Goal: Task Accomplishment & Management: Complete application form

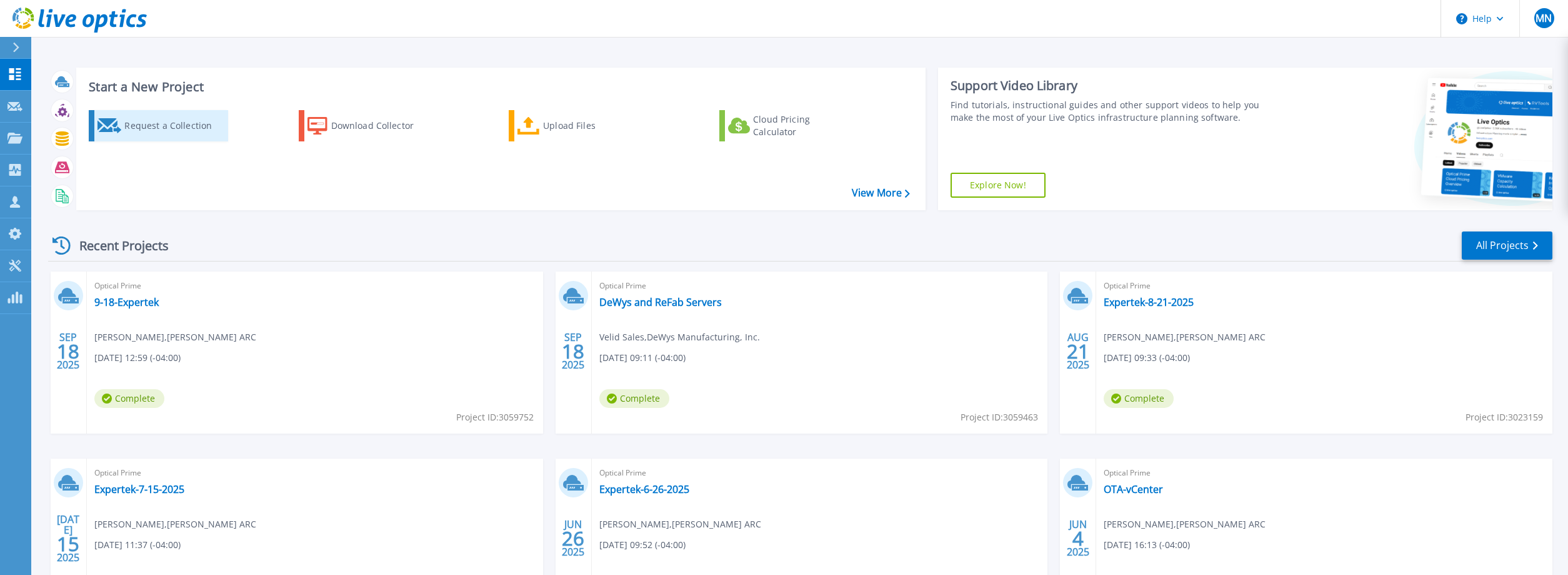
click at [171, 129] on div "Request a Collection" at bounding box center [174, 126] width 100 height 25
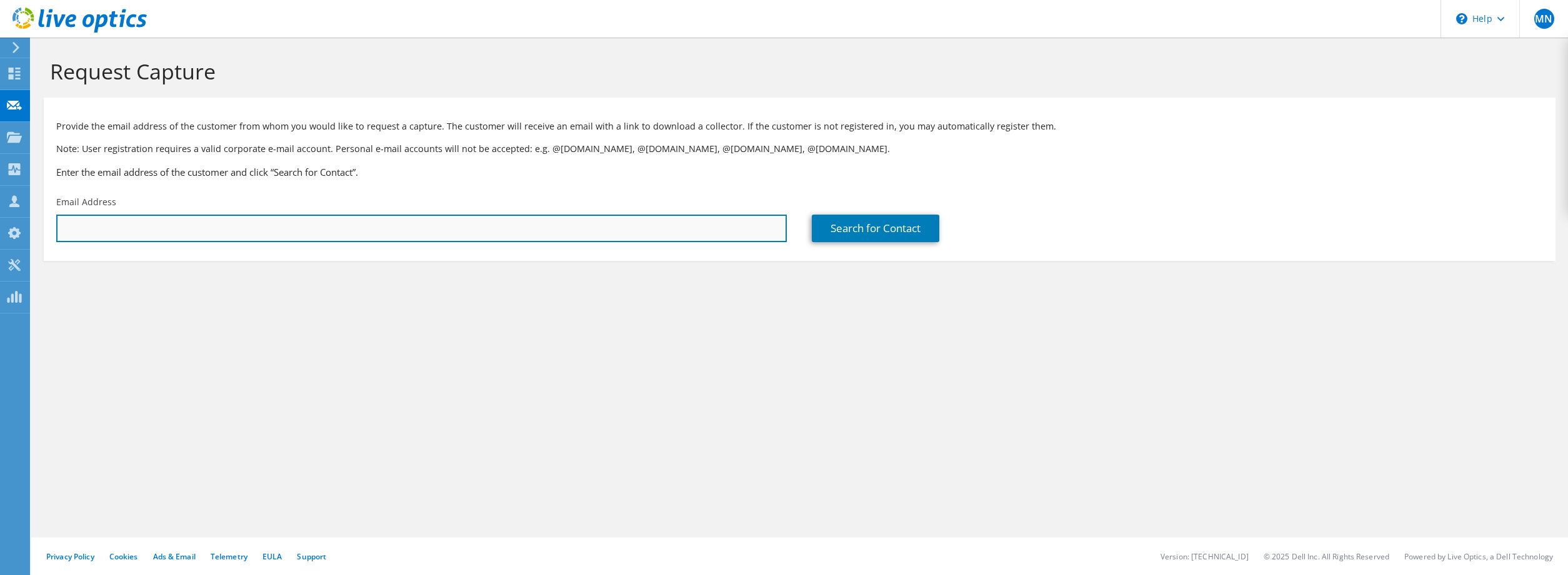
click at [331, 227] on input "text" at bounding box center [422, 228] width 730 height 27
paste input "[EMAIL_ADDRESS][DOMAIN_NAME]"
type input "[EMAIL_ADDRESS][DOMAIN_NAME]"
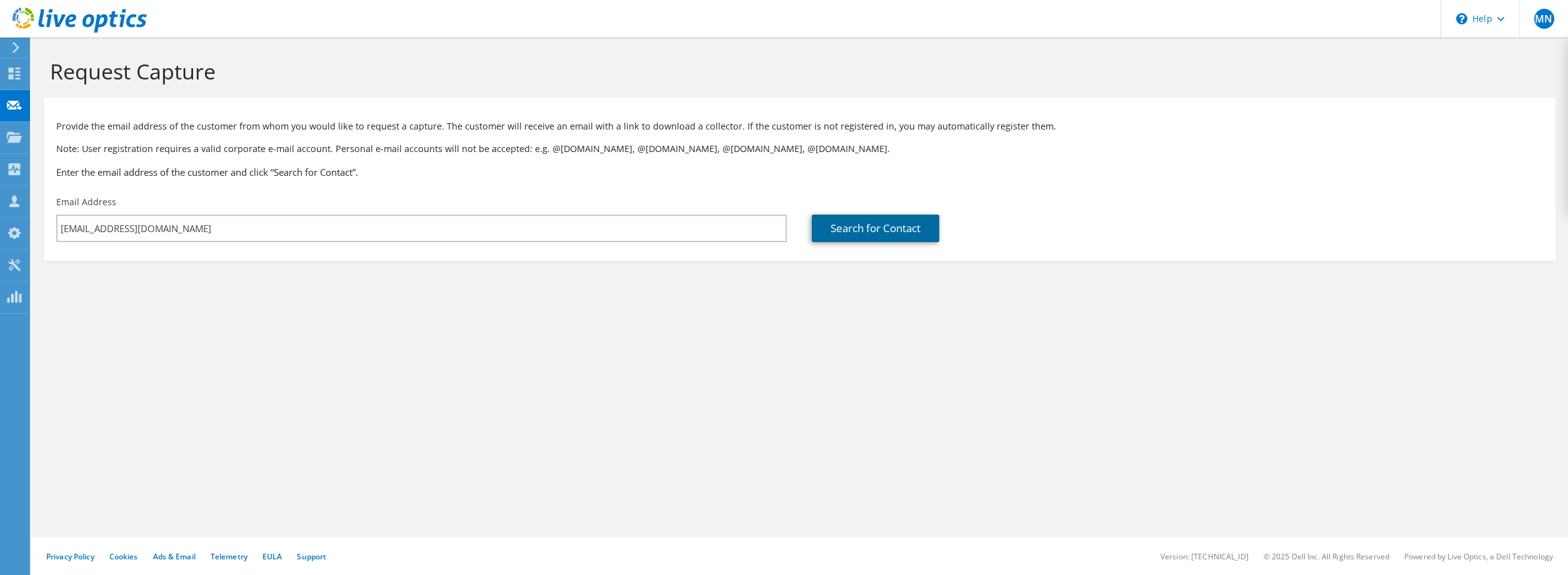
click at [878, 220] on link "Search for Contact" at bounding box center [875, 228] width 128 height 27
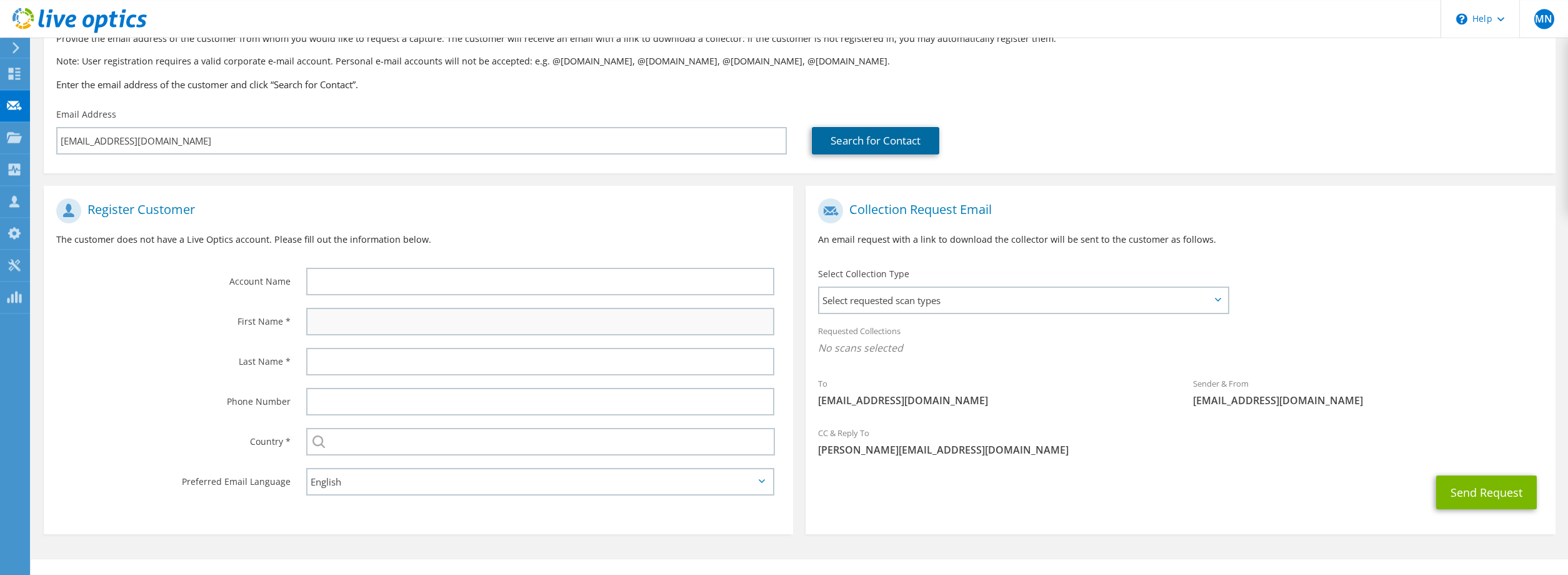
scroll to position [109, 0]
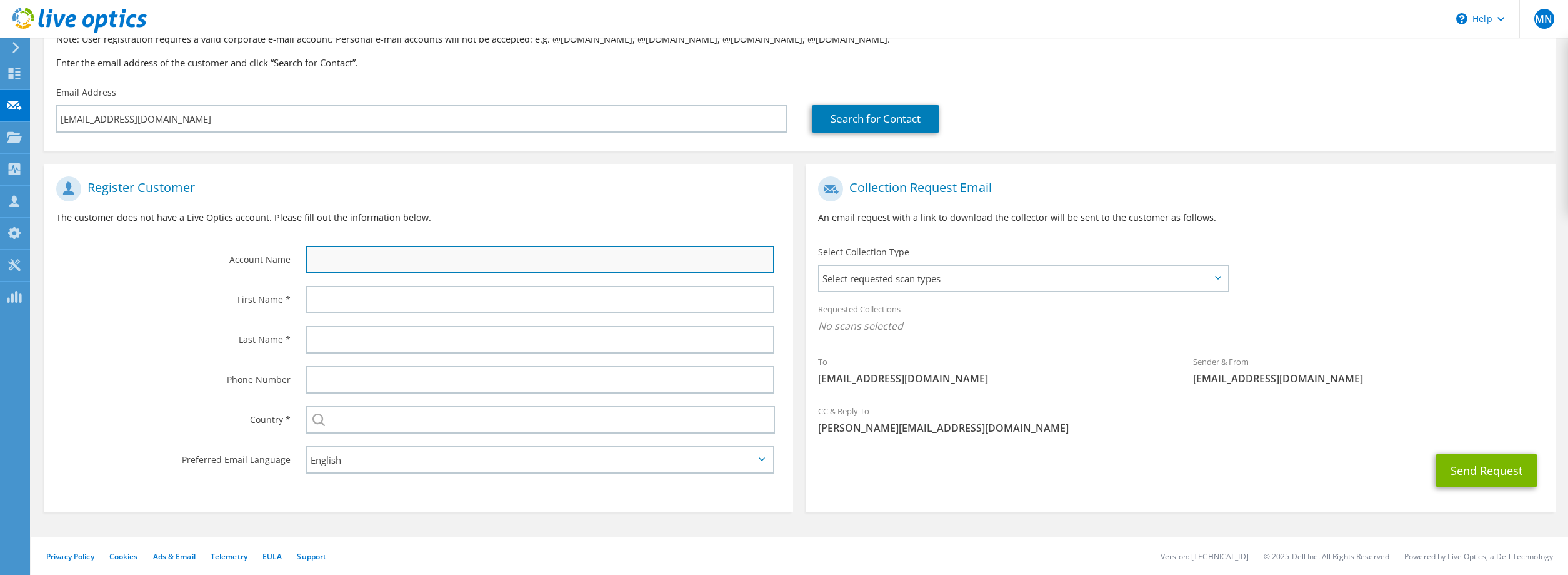
click at [366, 266] on input "text" at bounding box center [540, 260] width 469 height 27
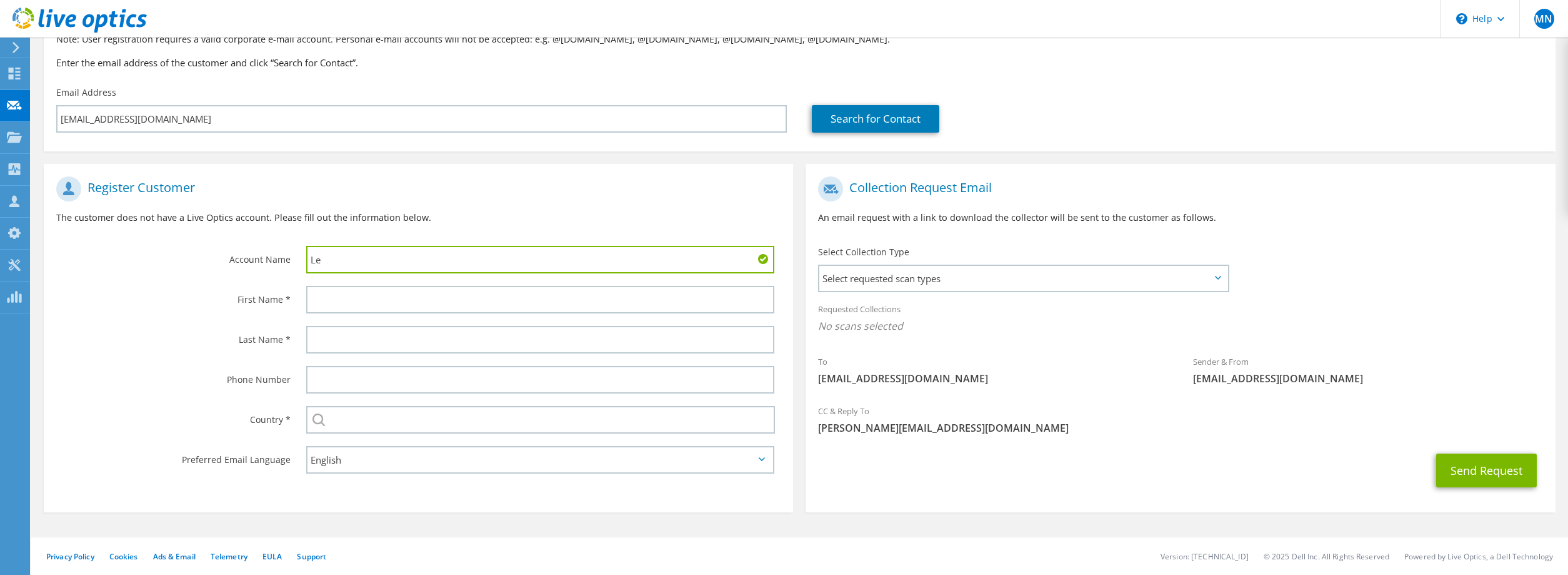
type input "L"
type input "[DEMOGRAPHIC_DATA]"
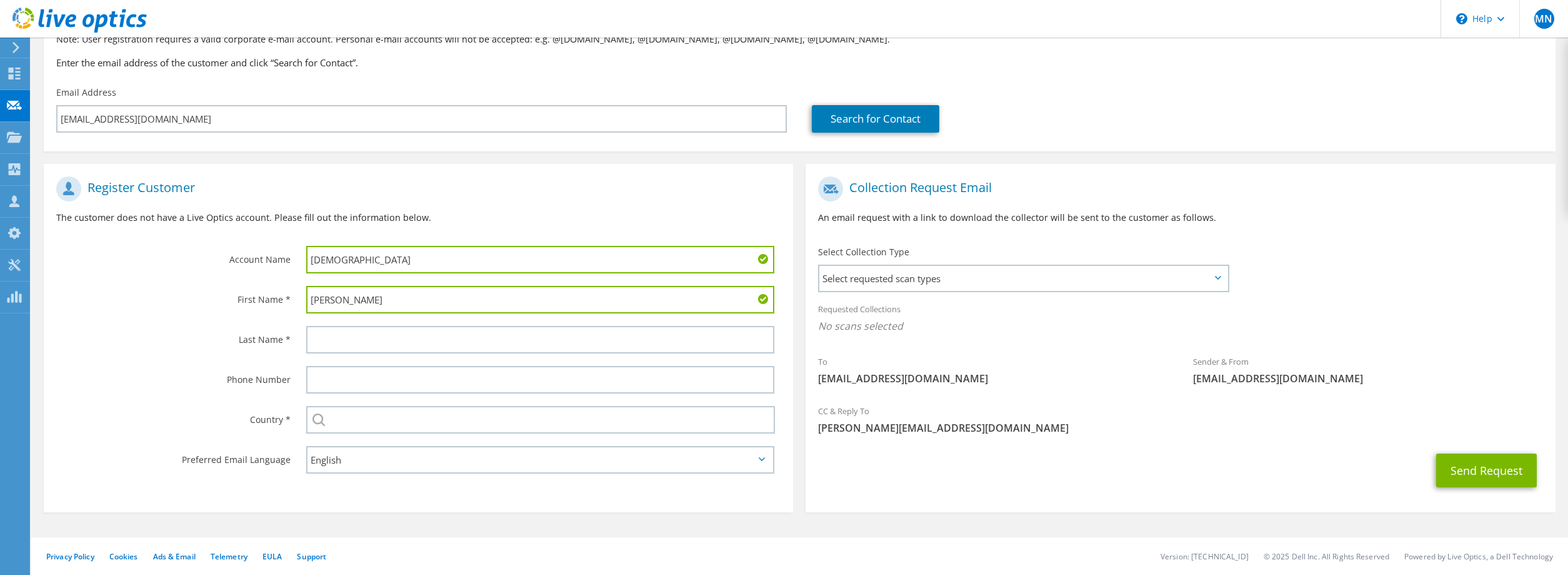
type input "[PERSON_NAME]"
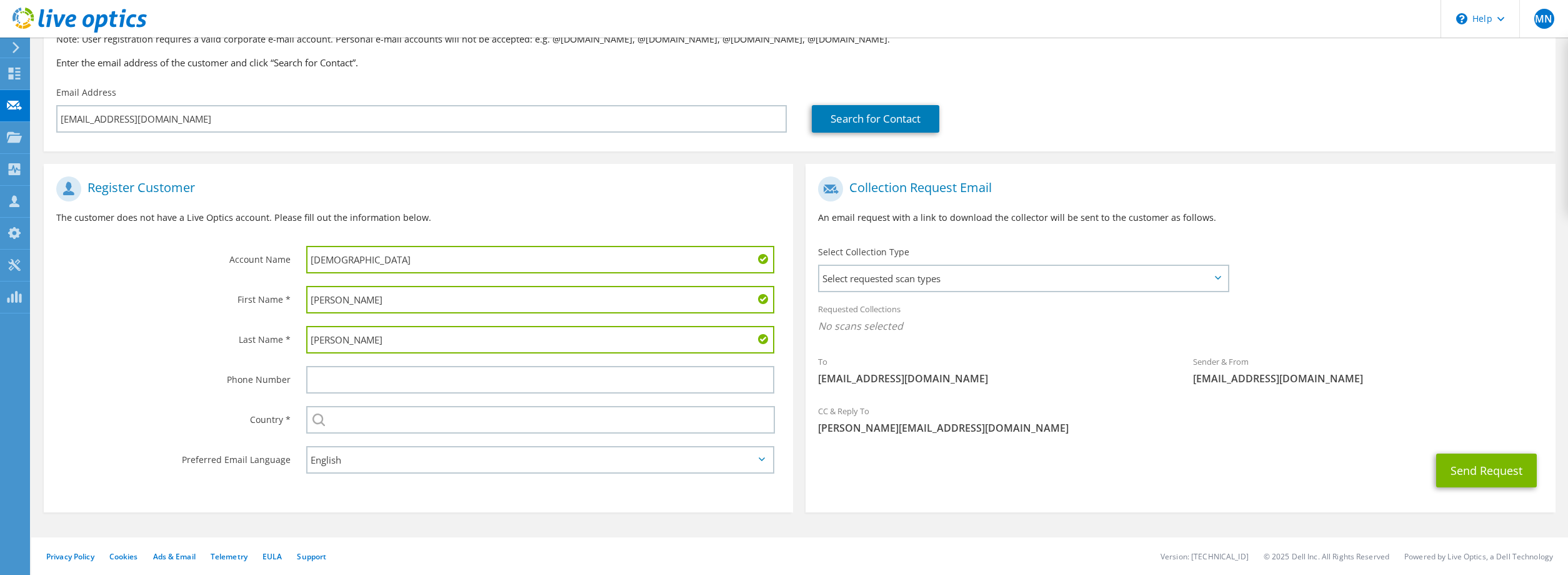
type input "[PERSON_NAME]"
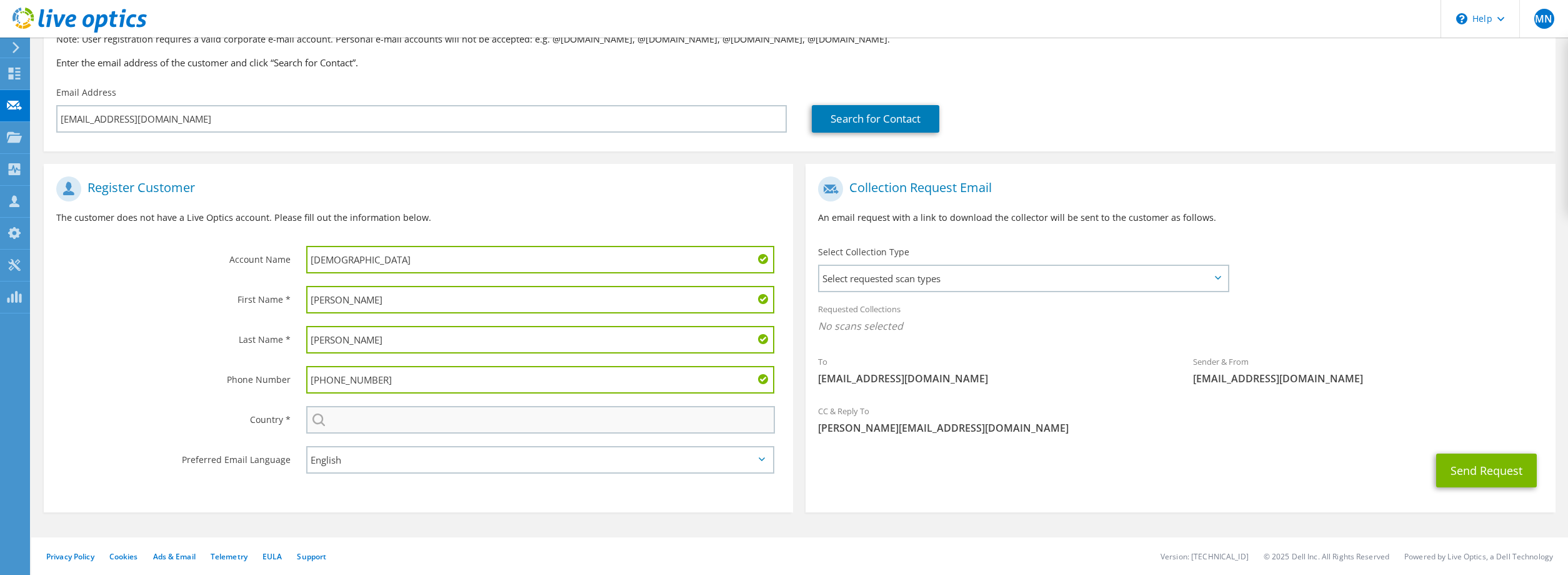
type input "[PHONE_NUMBER]"
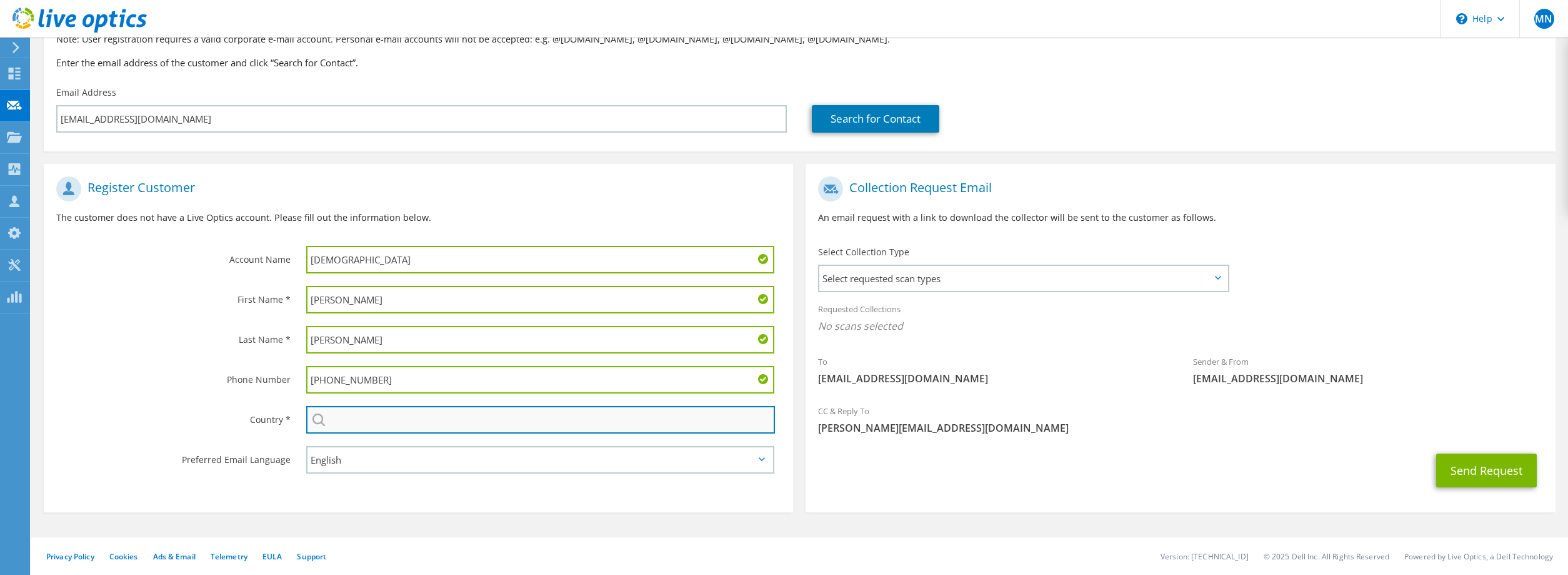
click at [362, 416] on input "text" at bounding box center [541, 420] width 470 height 27
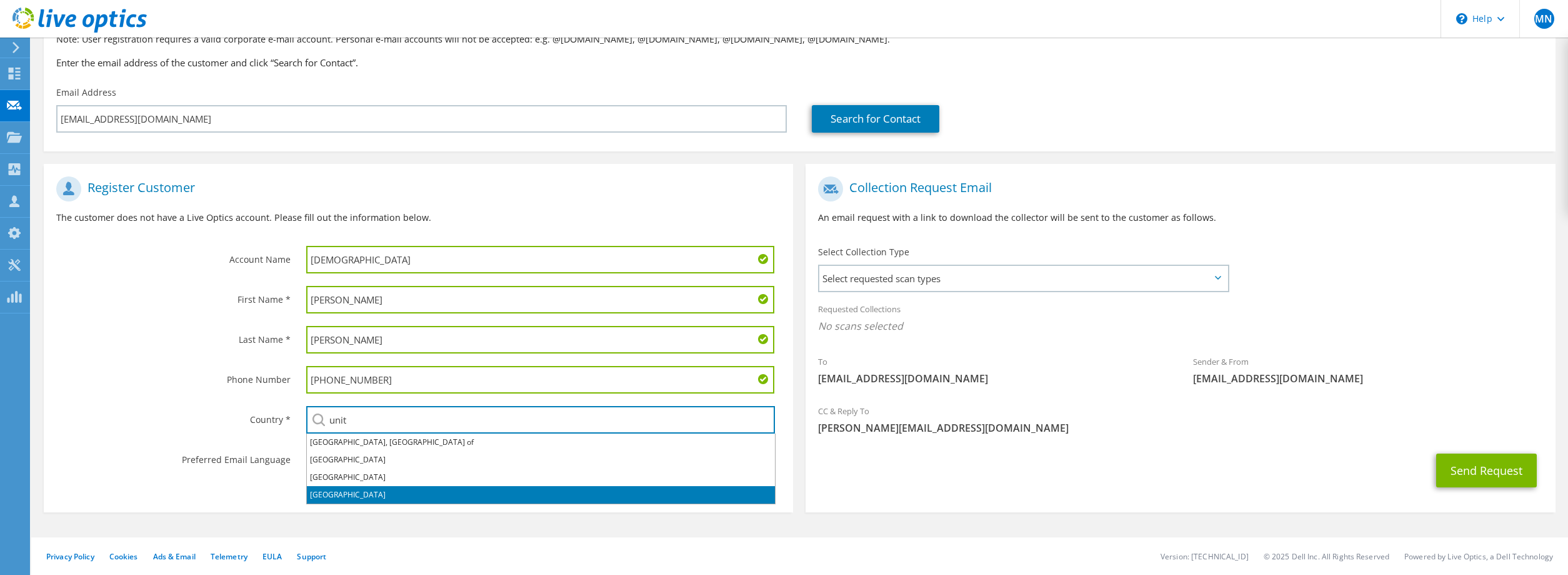
click at [336, 494] on li "[GEOGRAPHIC_DATA]" at bounding box center [541, 494] width 468 height 17
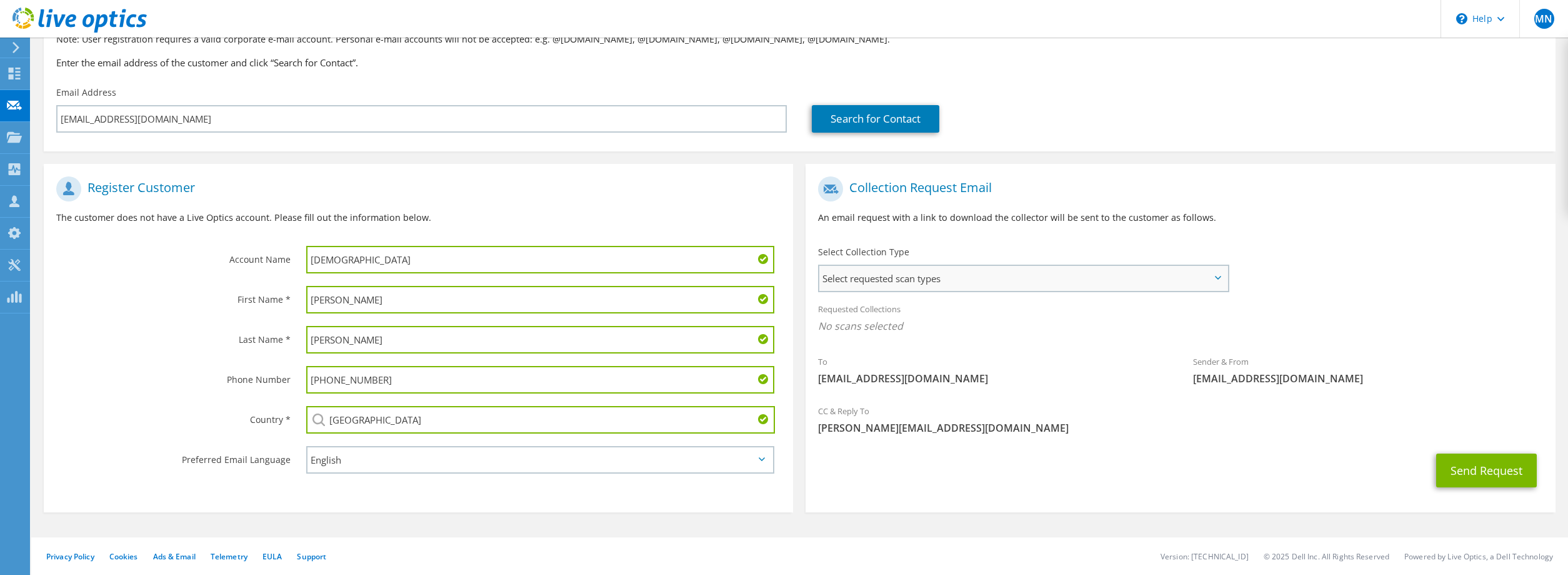
type input "[GEOGRAPHIC_DATA]"
click at [941, 275] on span "Select requested scan types" at bounding box center [1023, 278] width 408 height 25
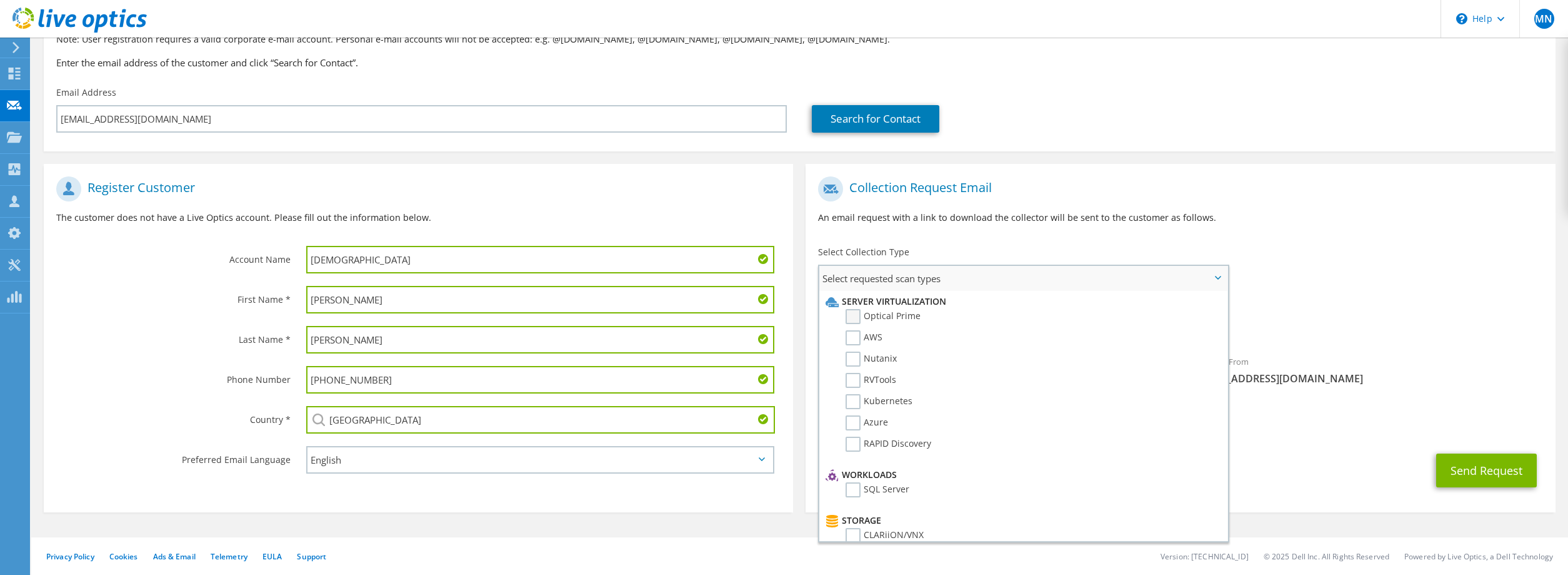
click at [855, 316] on label "Optical Prime" at bounding box center [883, 317] width 75 height 15
click at [0, 0] on input "Optical Prime" at bounding box center [0, 0] width 0 height 0
click at [1372, 330] on span "Optical Prime" at bounding box center [1180, 329] width 724 height 21
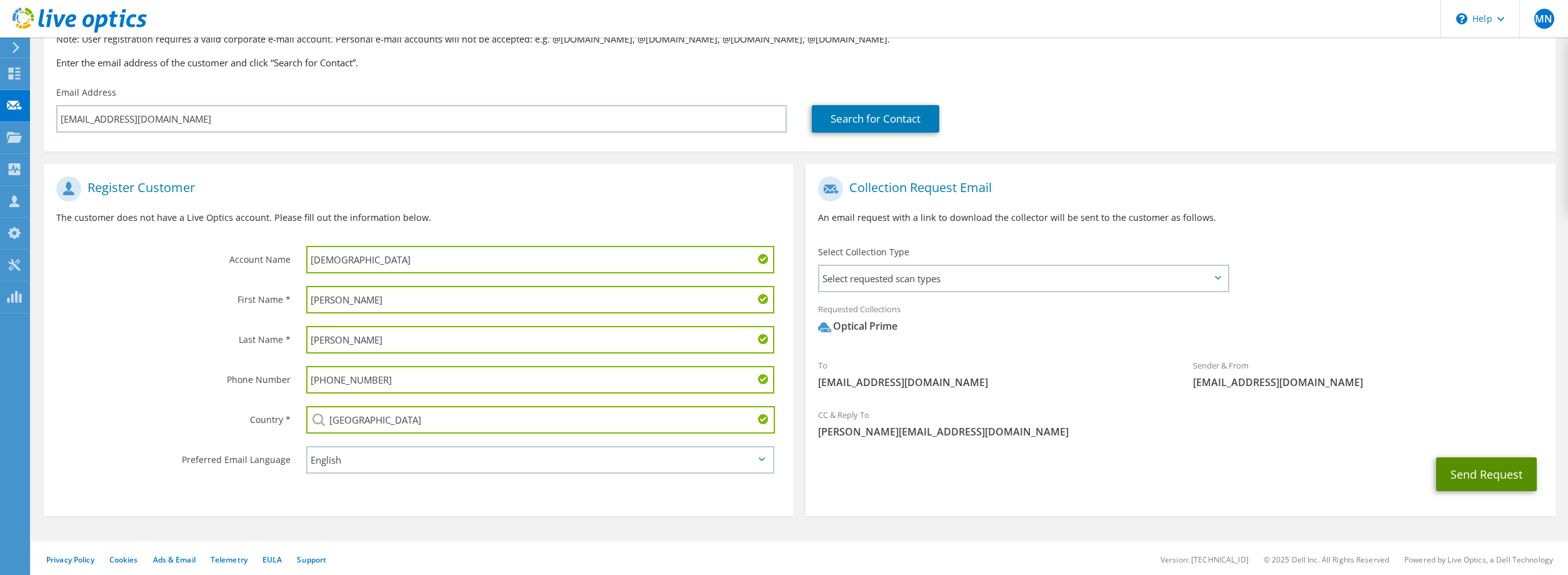
click at [1488, 477] on button "Send Request" at bounding box center [1486, 473] width 101 height 34
